Goal: Transaction & Acquisition: Purchase product/service

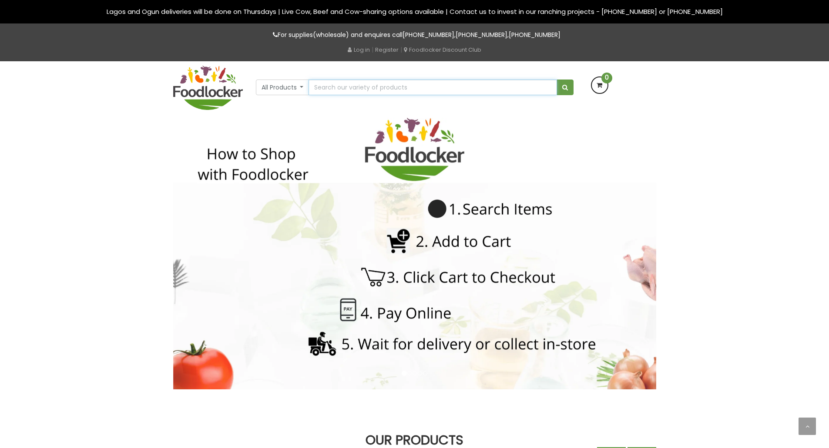
click at [378, 91] on input "text" at bounding box center [432, 88] width 248 height 16
type input "biscu"
click at [301, 87] on button "All Products" at bounding box center [283, 88] width 54 height 16
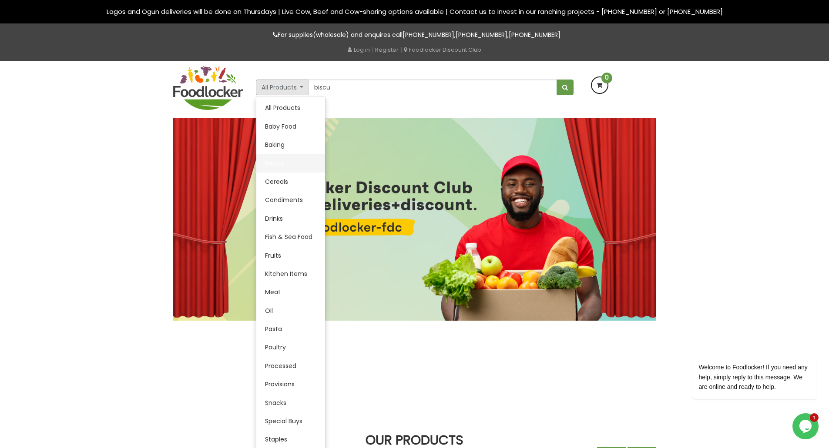
click at [281, 162] on link "Biscuit" at bounding box center [290, 163] width 69 height 18
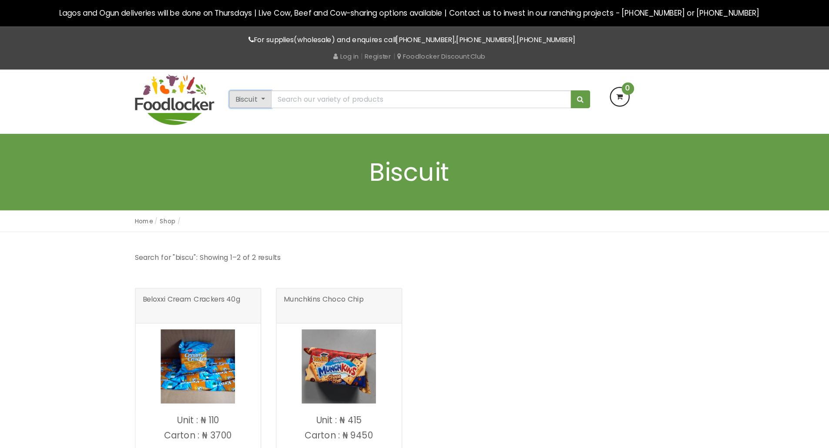
click at [282, 89] on button "Biscuit" at bounding box center [275, 88] width 38 height 16
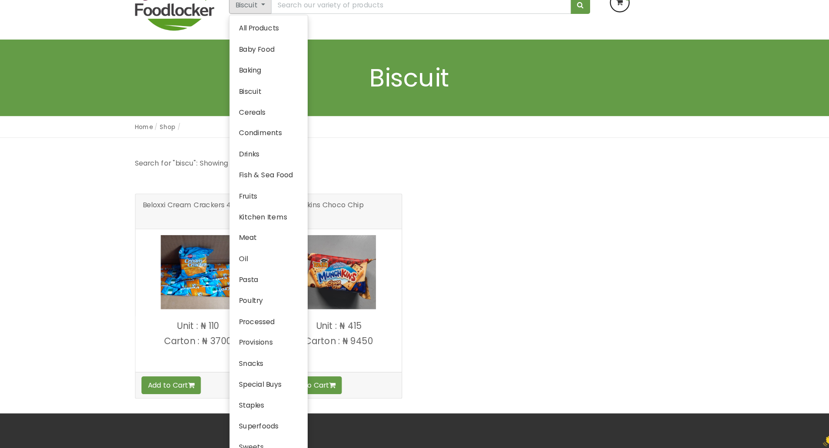
click at [489, 227] on div "Beloxxi Cream Crackers 40g" at bounding box center [415, 306] width 496 height 194
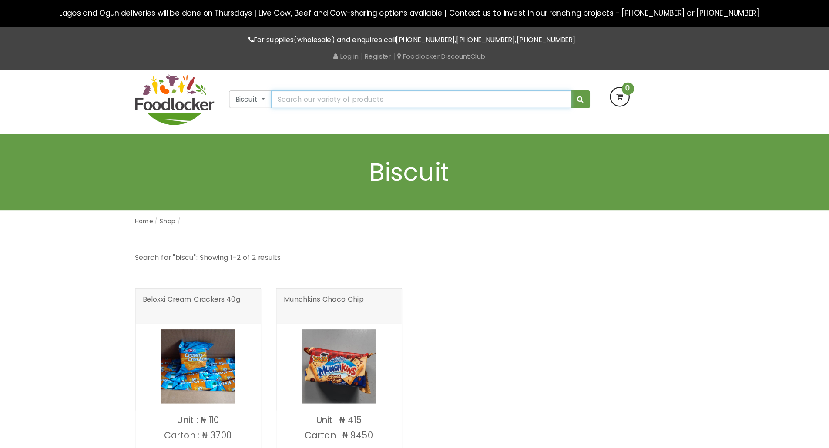
click at [401, 86] on input "text" at bounding box center [425, 88] width 264 height 16
type input "popcorn"
click at [556, 80] on button "submit" at bounding box center [564, 88] width 17 height 16
